Goal: Task Accomplishment & Management: Manage account settings

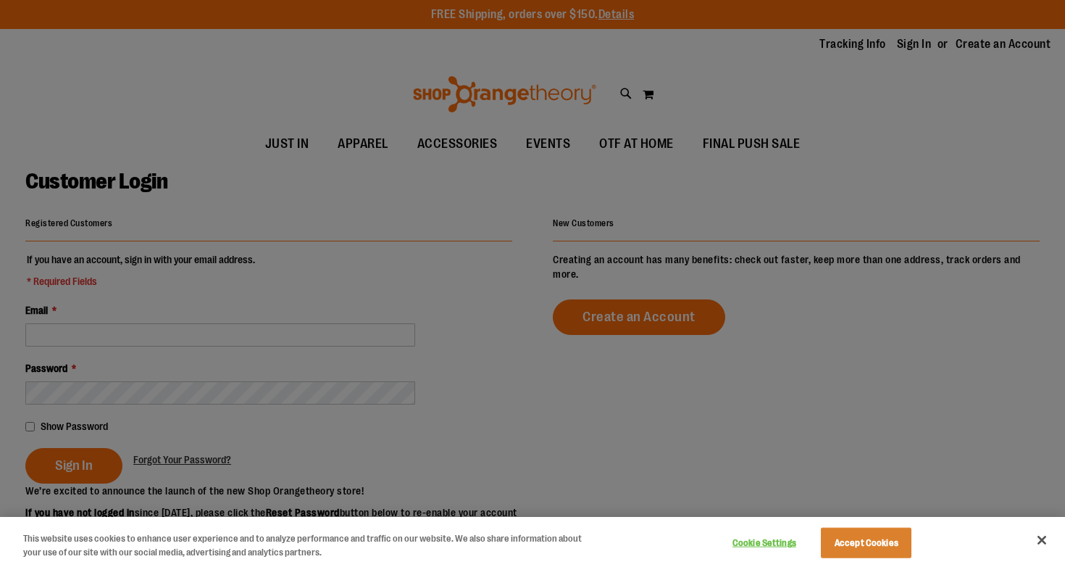
click at [900, 43] on div at bounding box center [532, 283] width 1065 height 567
click at [1040, 539] on button "Close" at bounding box center [1042, 540] width 32 height 32
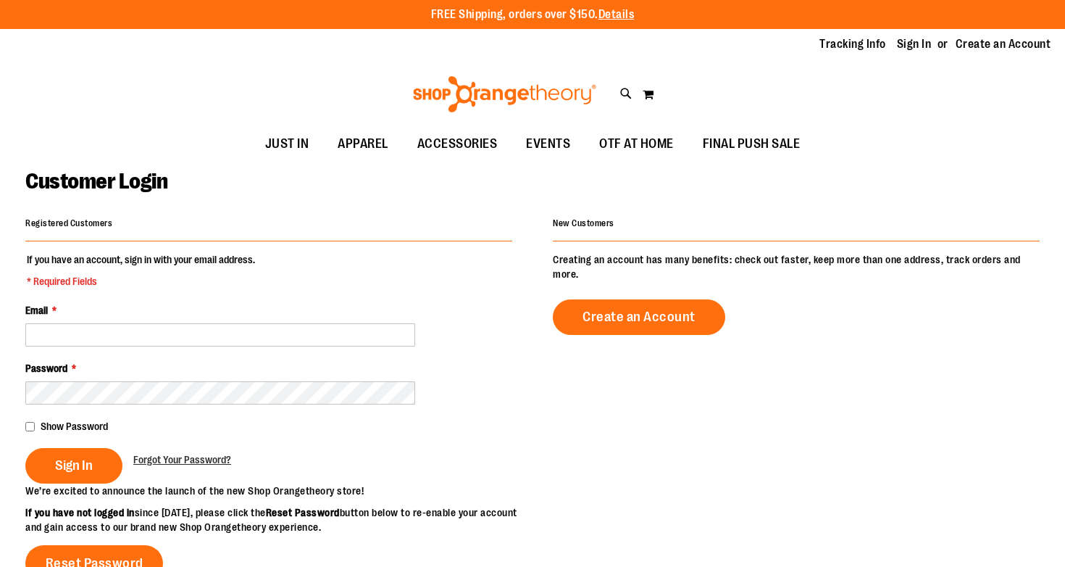
click at [912, 36] on li "Sign In" at bounding box center [921, 44] width 48 height 17
click at [912, 44] on link "Sign In" at bounding box center [914, 44] width 35 height 16
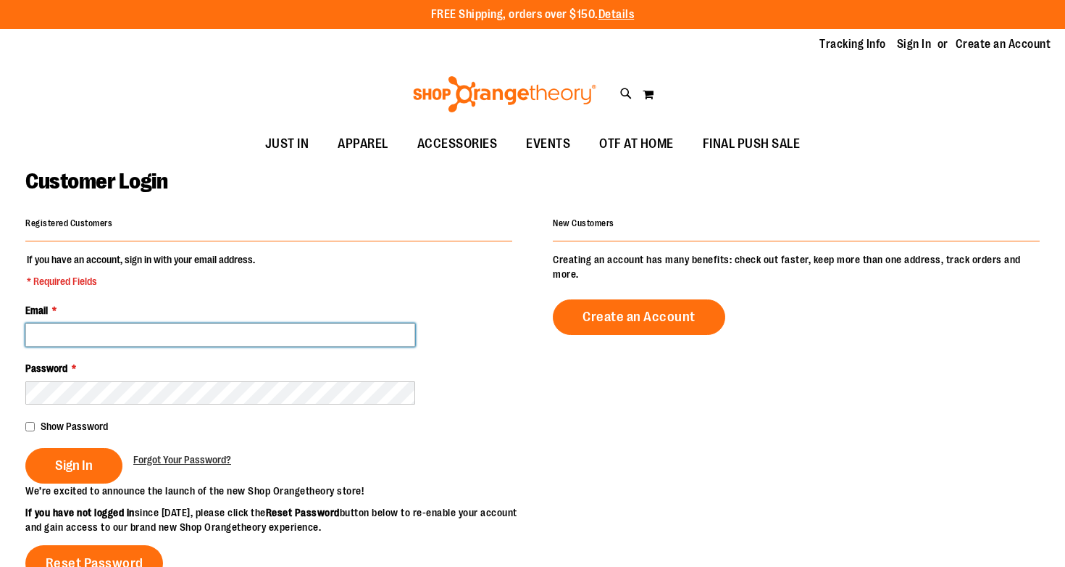
click at [325, 325] on input "Email *" at bounding box center [220, 334] width 390 height 23
type input "**********"
